Goal: Transaction & Acquisition: Purchase product/service

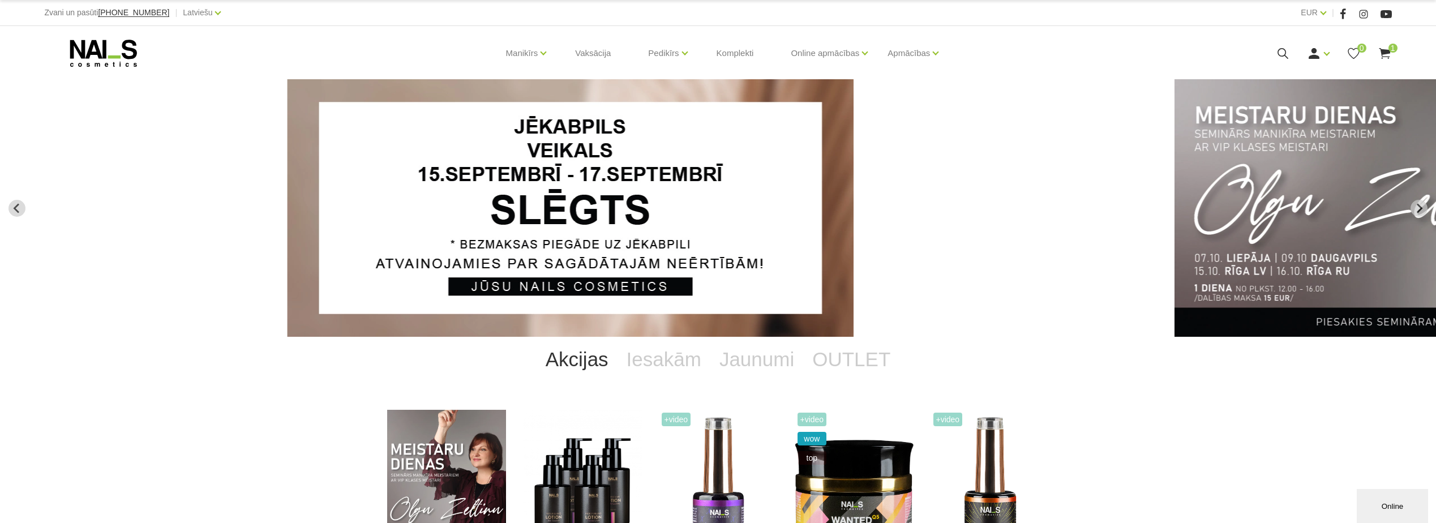
click at [1325, 201] on img "2 of 14" at bounding box center [1457, 207] width 566 height 257
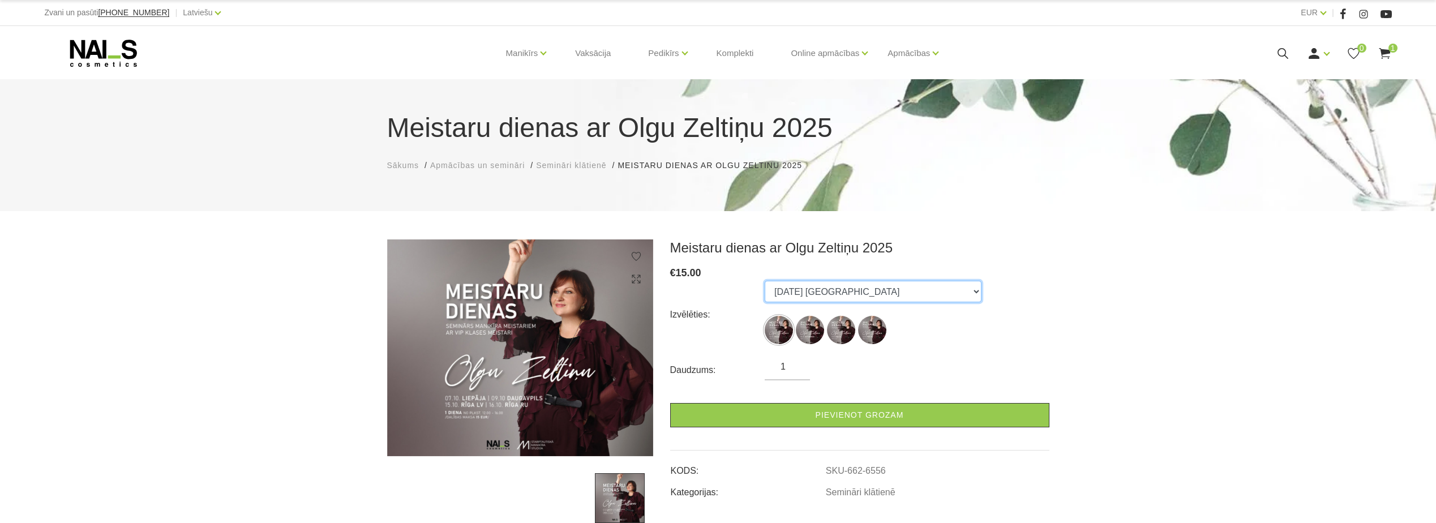
click at [883, 295] on select "07.10.25 Liepāja 09.10.25 Daugavpils 15.10.25 Rīga, latviešu valodā 16.10.25 Rī…" at bounding box center [873, 292] width 217 height 22
select select "6558"
click at [765, 281] on select "07.10.25 Liepāja 09.10.25 Daugavpils 15.10.25 Rīga, latviešu valodā 16.10.25 Rī…" at bounding box center [873, 292] width 217 height 22
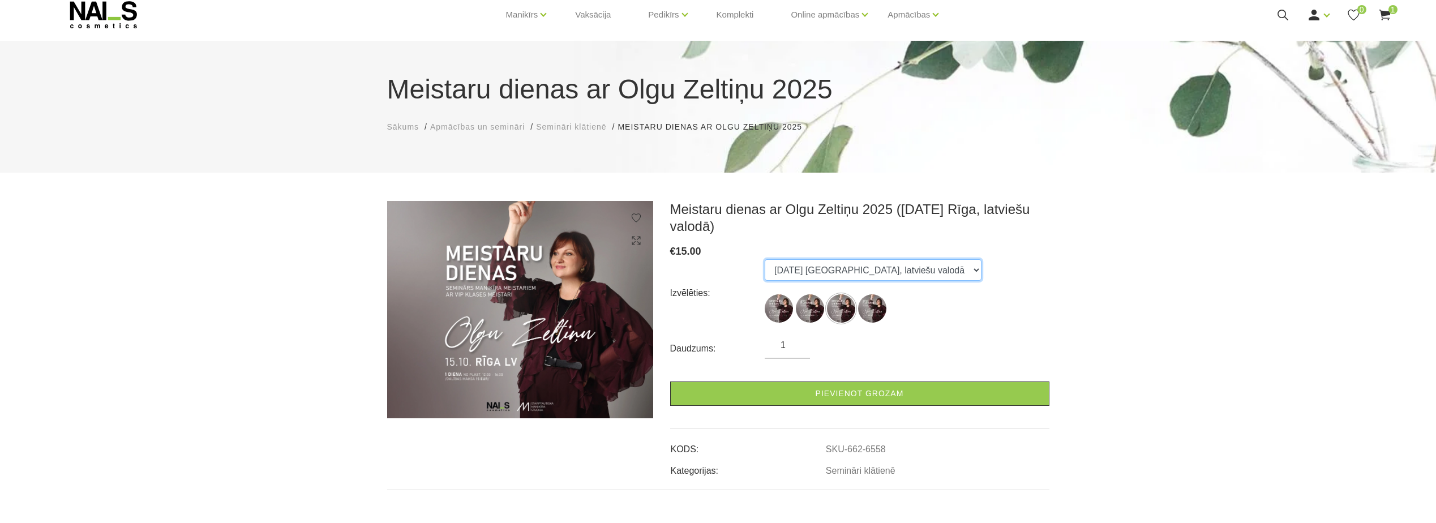
scroll to position [57, 0]
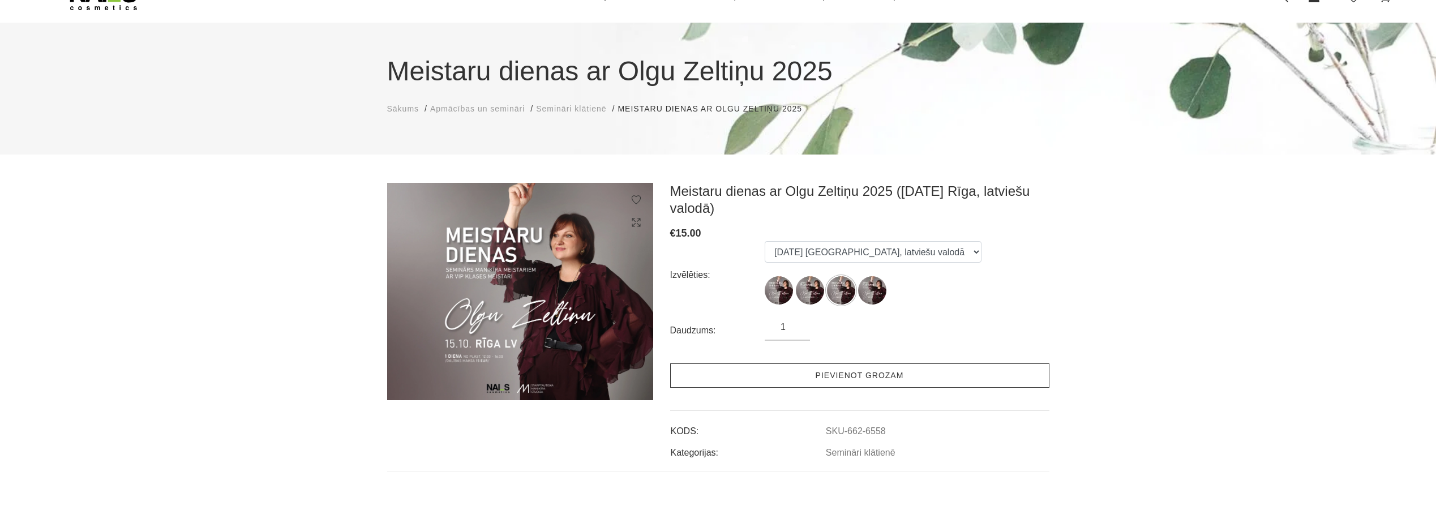
click at [902, 380] on link "Pievienot grozam" at bounding box center [859, 375] width 379 height 24
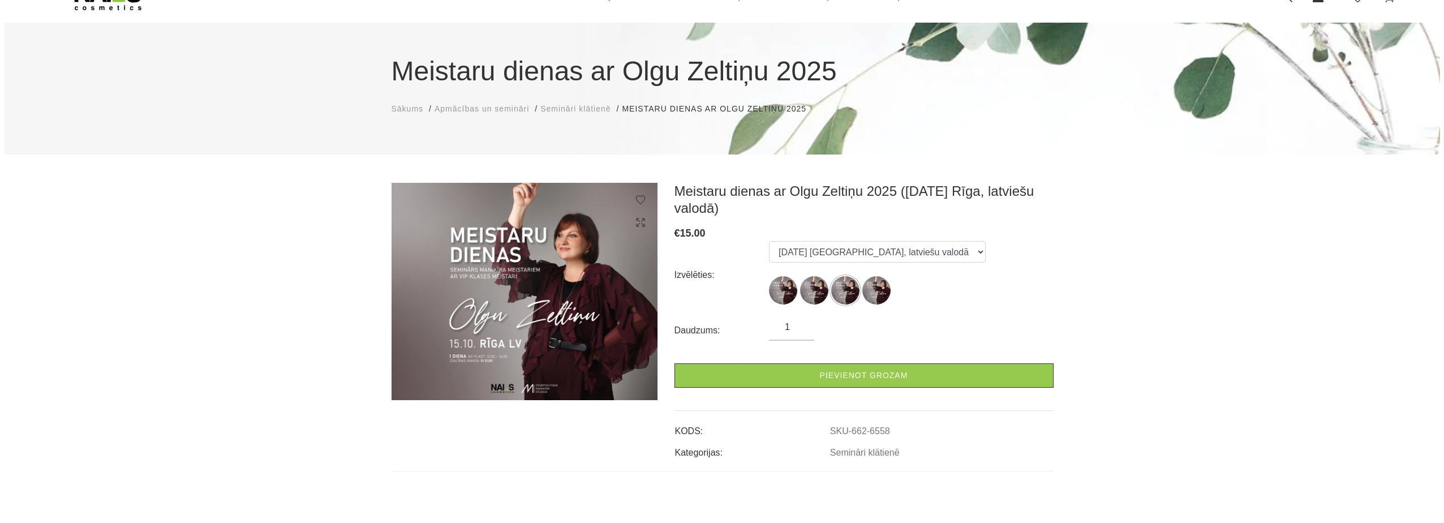
scroll to position [0, 0]
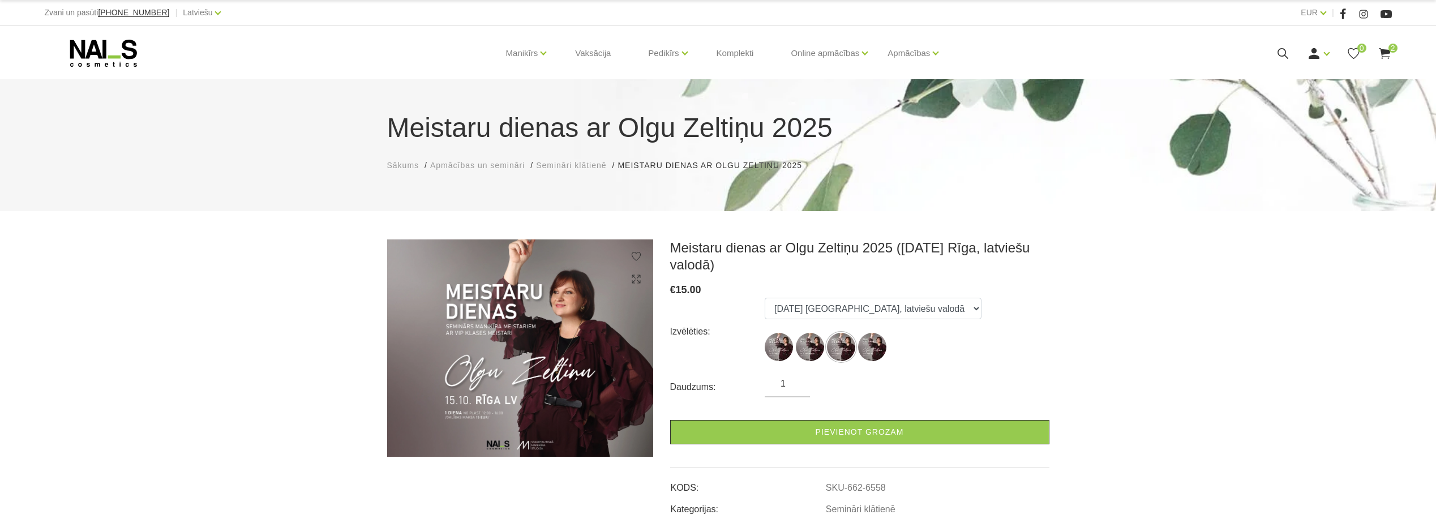
click at [1390, 49] on span "2" at bounding box center [1392, 48] width 9 height 9
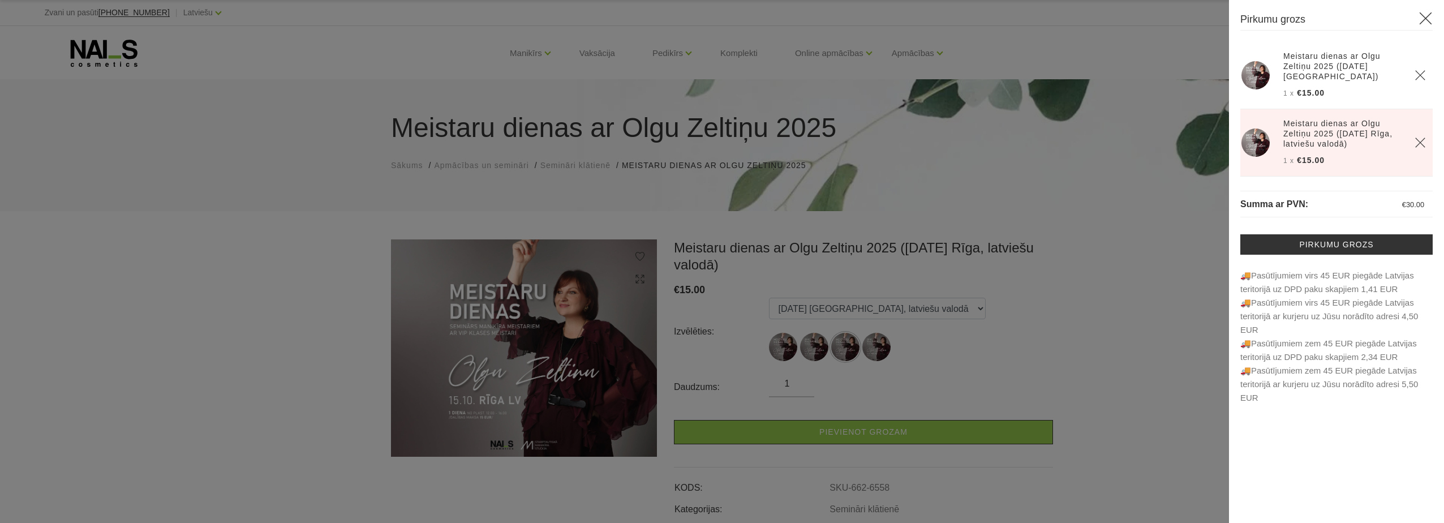
click at [1422, 70] on icon "Delete" at bounding box center [1420, 75] width 11 height 11
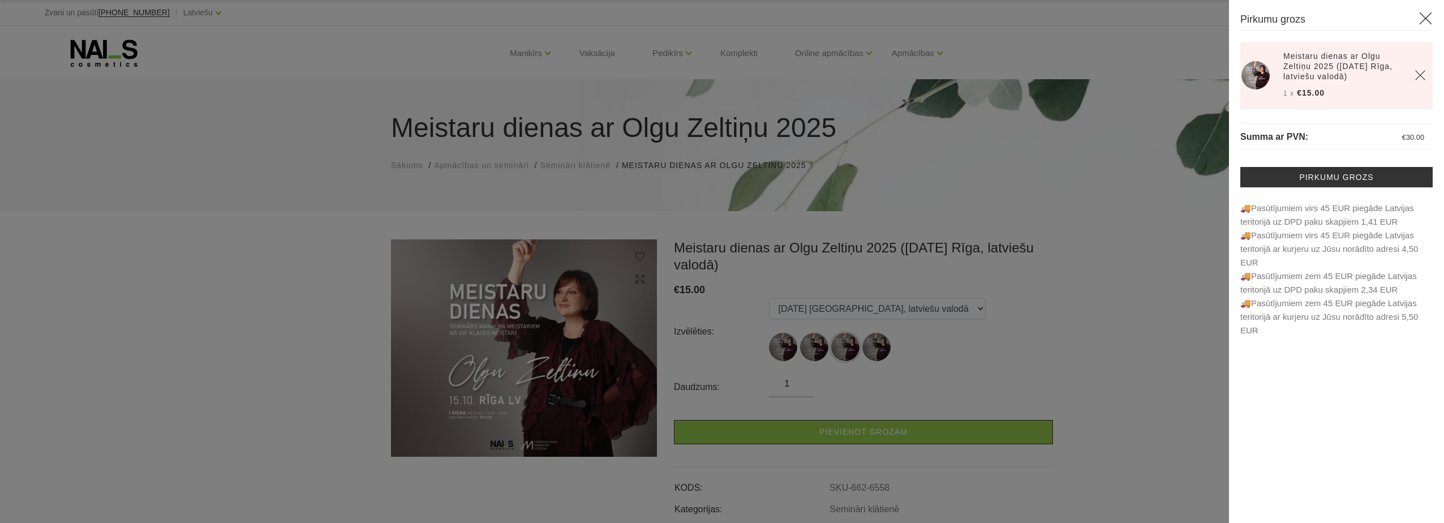
click at [1424, 20] on icon at bounding box center [1426, 18] width 14 height 14
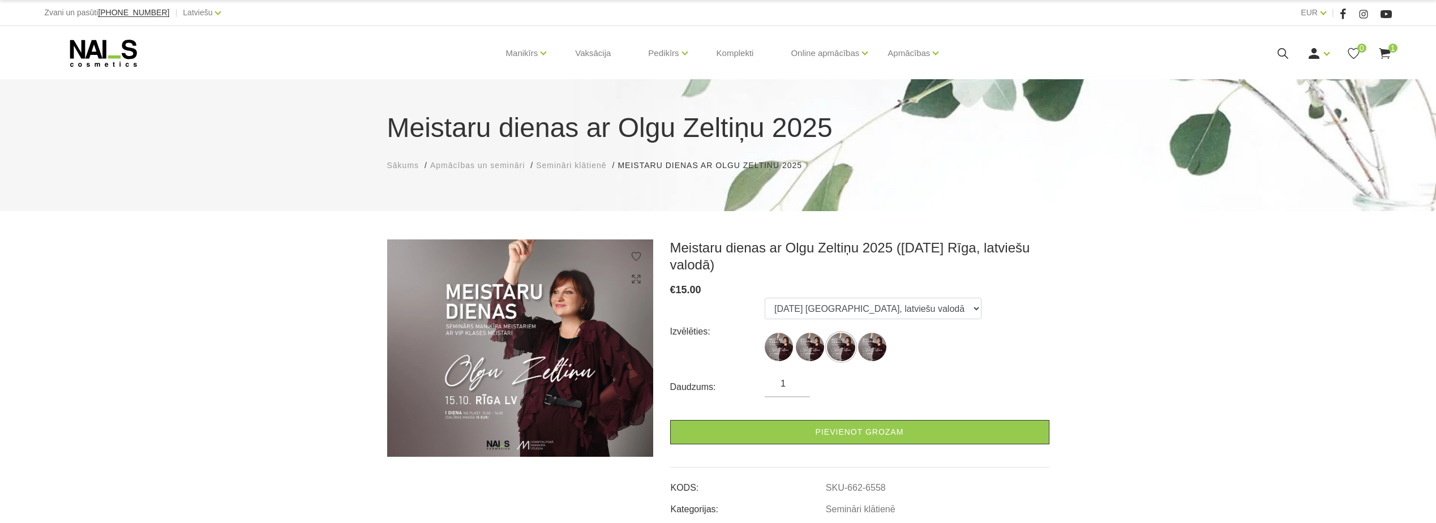
click at [1388, 51] on use at bounding box center [1384, 53] width 11 height 11
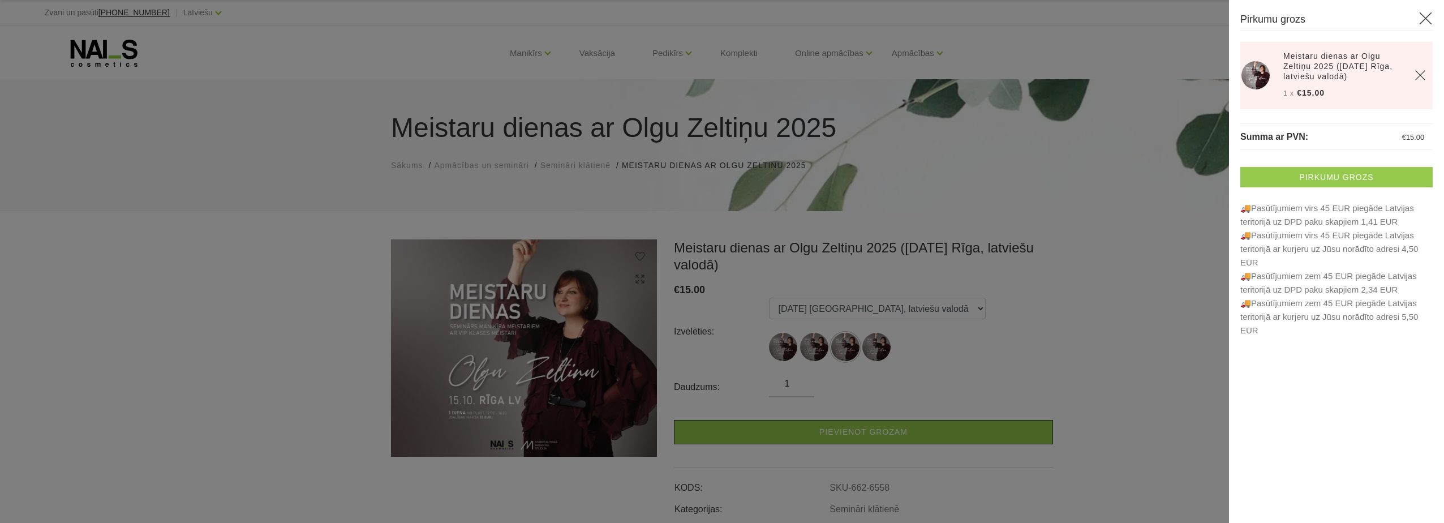
click at [1344, 175] on link "Pirkumu grozs" at bounding box center [1336, 177] width 192 height 20
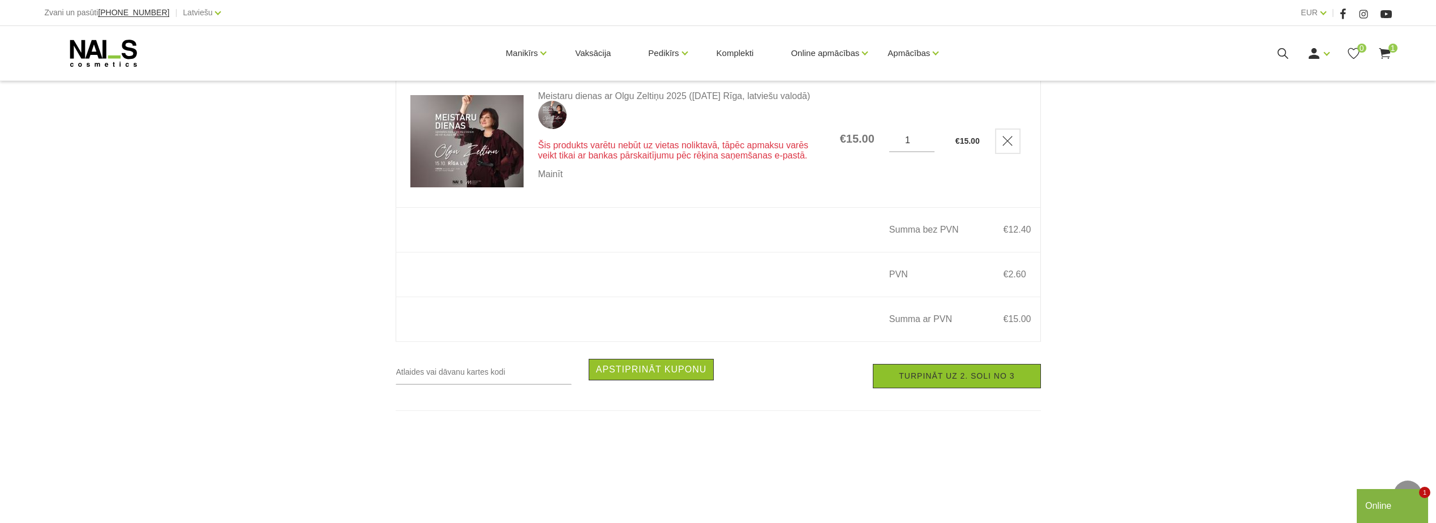
scroll to position [170, 0]
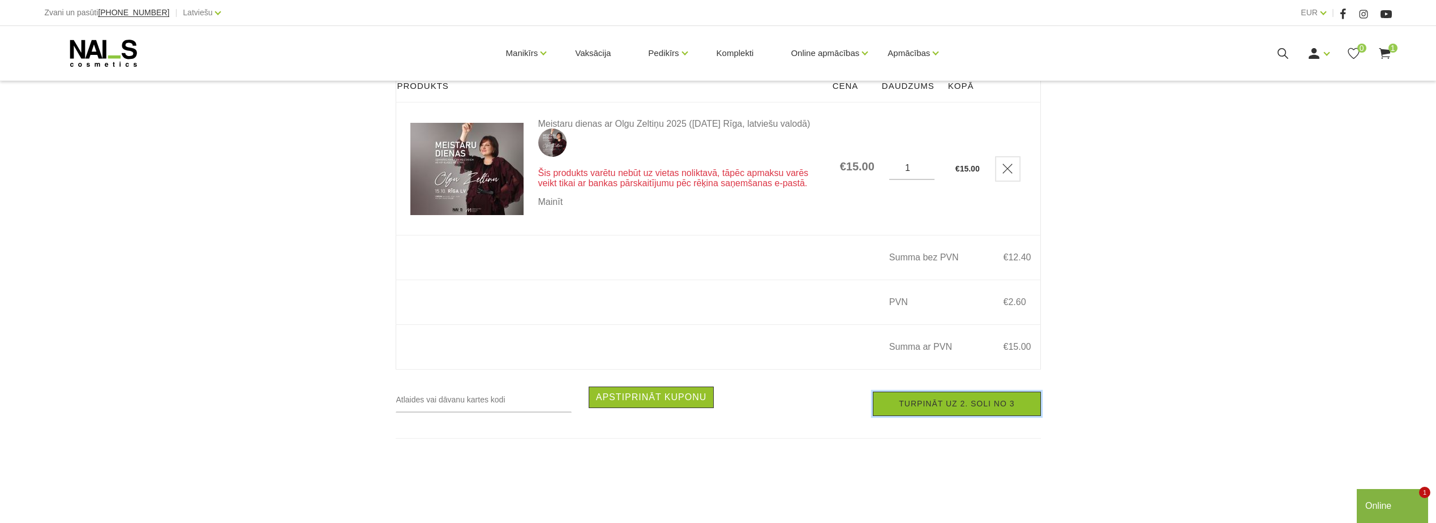
click at [958, 415] on link "Turpināt uz 2. soli no 3" at bounding box center [957, 404] width 168 height 24
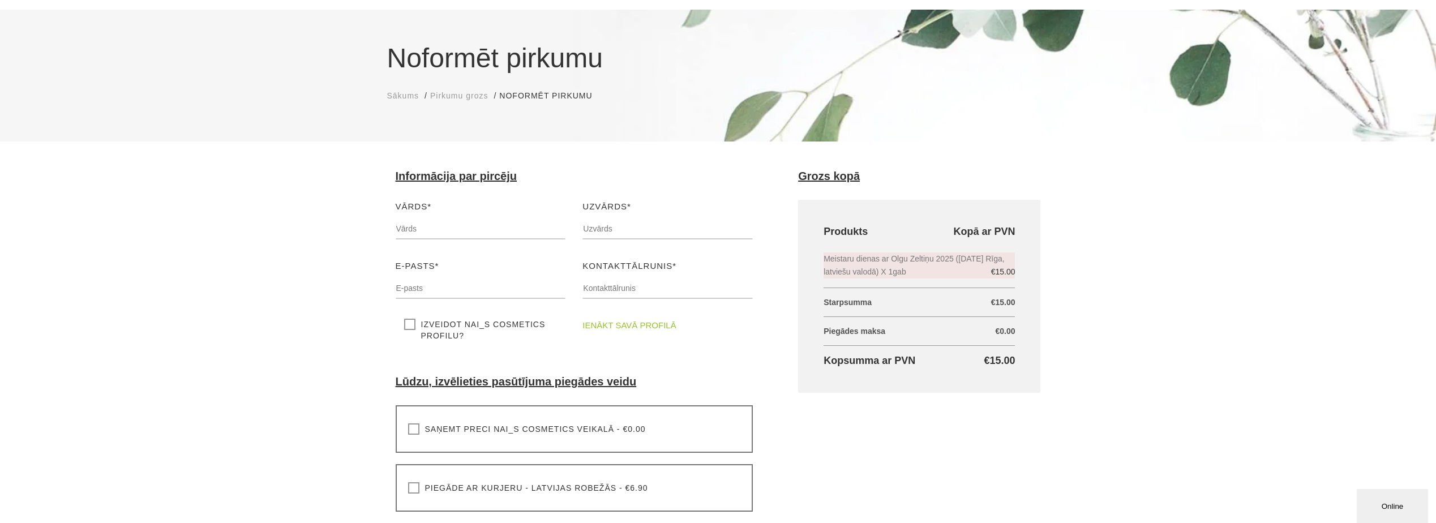
scroll to position [57, 0]
